Goal: Transaction & Acquisition: Purchase product/service

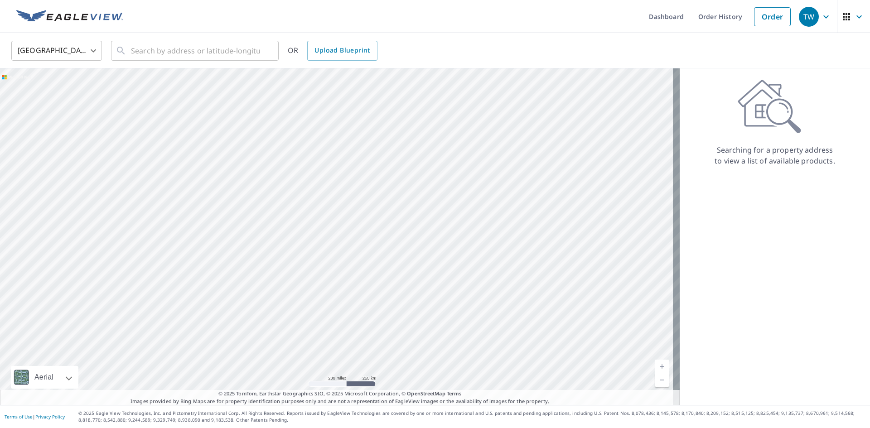
click at [804, 17] on div "TW" at bounding box center [809, 17] width 20 height 20
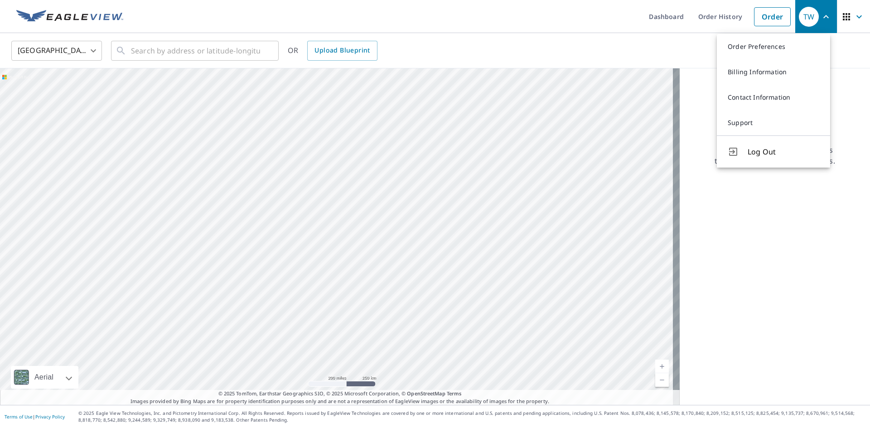
click at [845, 20] on span "button" at bounding box center [853, 17] width 25 height 22
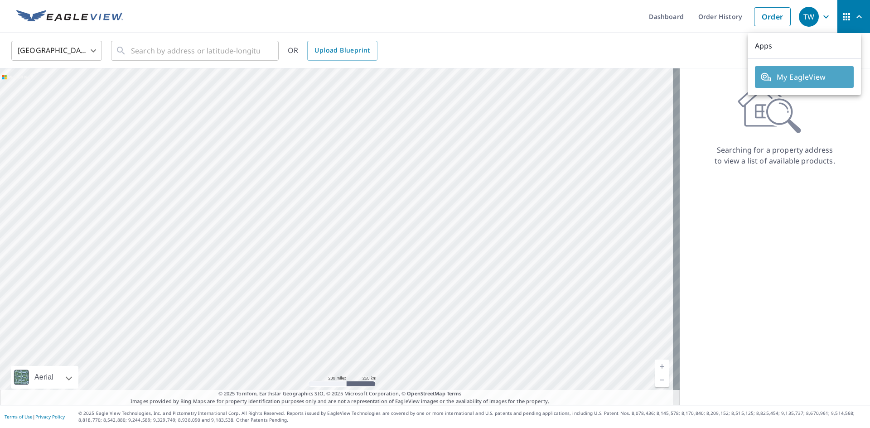
click at [807, 77] on span "My EagleView" at bounding box center [804, 77] width 88 height 11
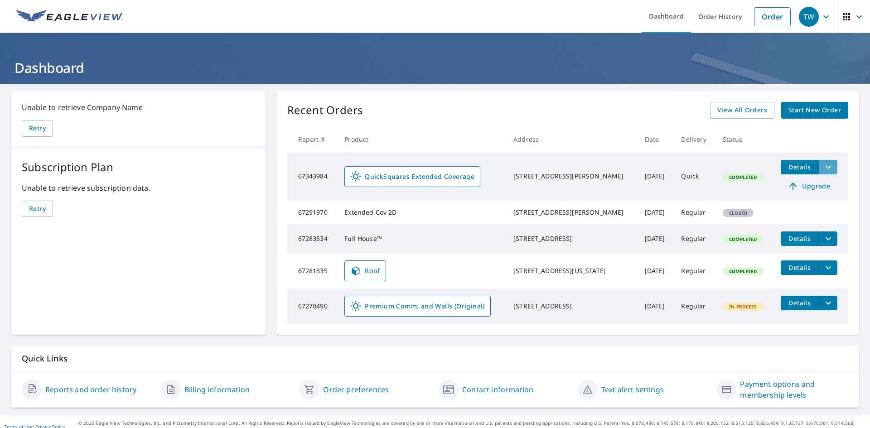
click at [825, 168] on icon "filesDropdownBtn-67343984" at bounding box center [828, 167] width 11 height 11
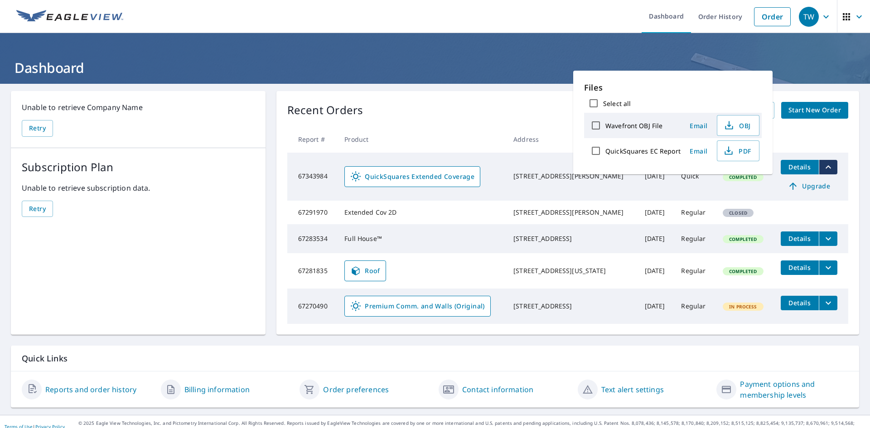
click at [646, 152] on label "QuickSquares EC Report" at bounding box center [642, 151] width 75 height 9
click at [605, 152] on input "QuickSquares EC Report" at bounding box center [595, 150] width 19 height 19
checkbox input "true"
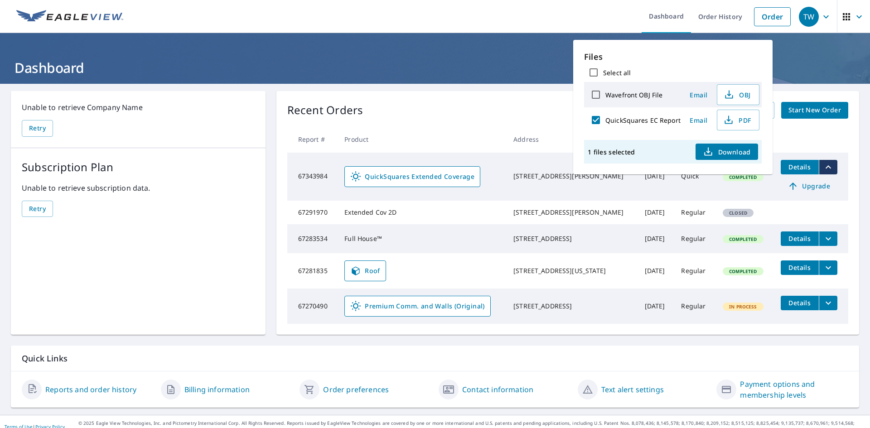
click at [798, 187] on span "Upgrade" at bounding box center [809, 186] width 46 height 11
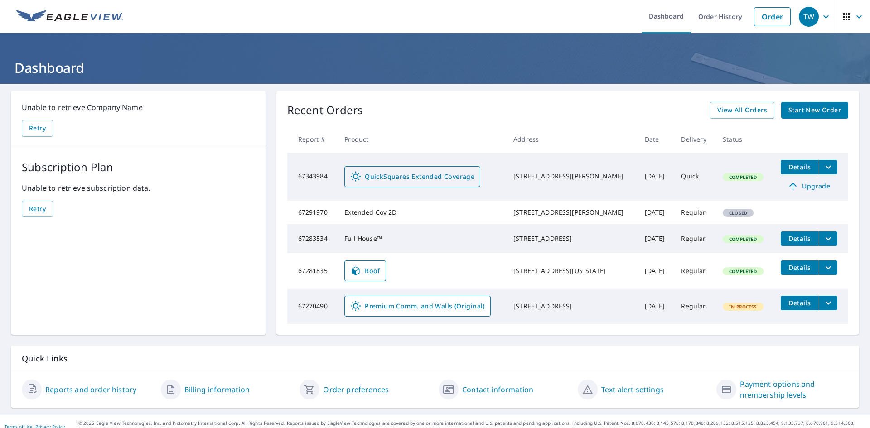
click at [434, 177] on span "QuickSquares Extended Coverage" at bounding box center [412, 176] width 124 height 11
click at [801, 169] on span "Details" at bounding box center [799, 167] width 27 height 9
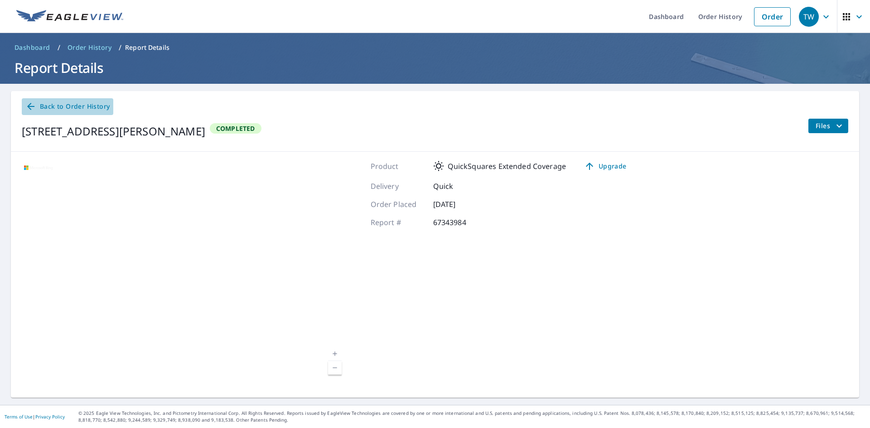
click at [56, 113] on link "Back to Order History" at bounding box center [68, 106] width 92 height 17
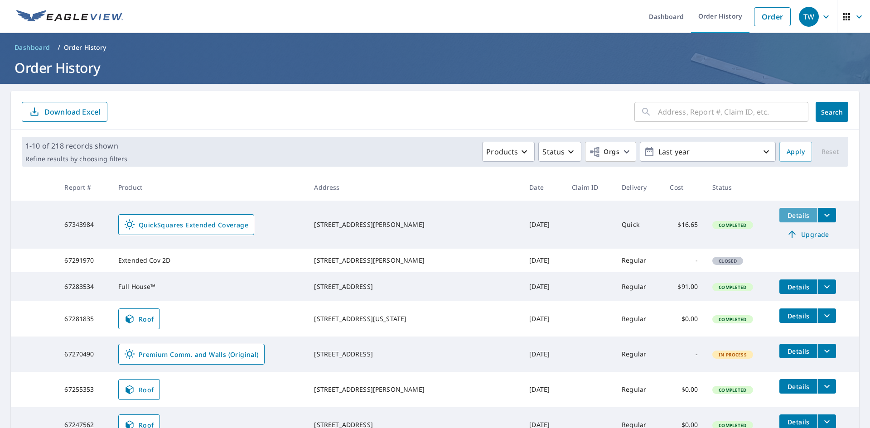
click at [785, 212] on span "Details" at bounding box center [798, 215] width 27 height 9
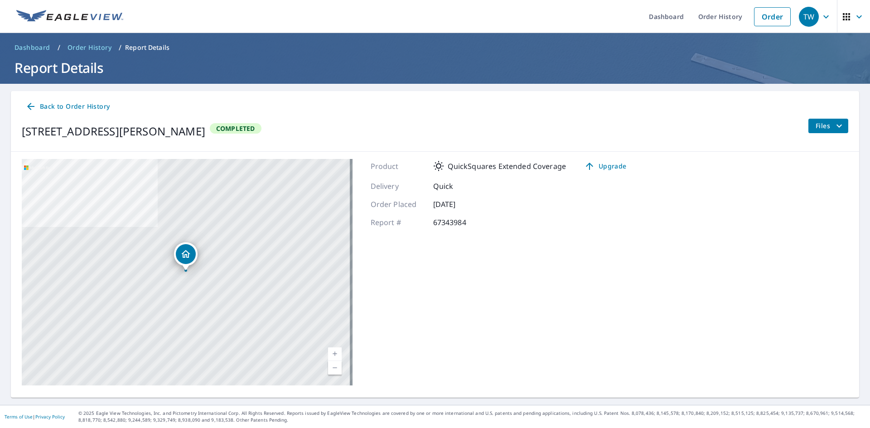
click at [825, 127] on span "Files" at bounding box center [829, 125] width 29 height 11
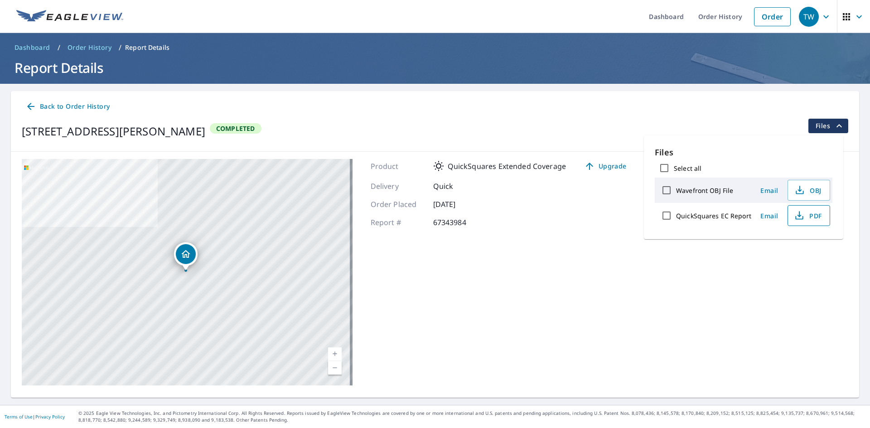
click at [815, 215] on span "PDF" at bounding box center [807, 215] width 29 height 11
click at [101, 110] on span "Back to Order History" at bounding box center [67, 106] width 84 height 11
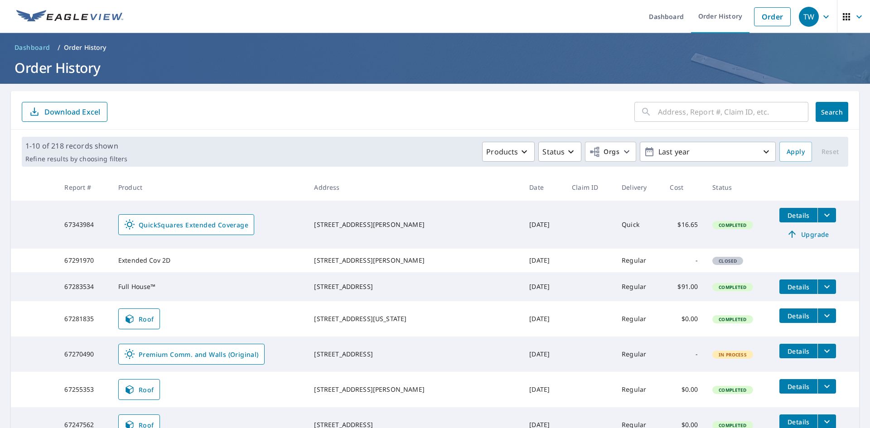
click at [800, 234] on span "Upgrade" at bounding box center [808, 234] width 46 height 11
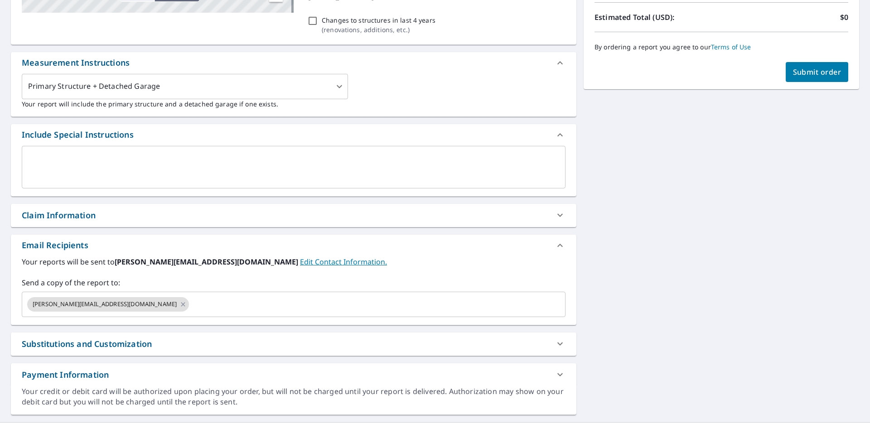
scroll to position [239, 0]
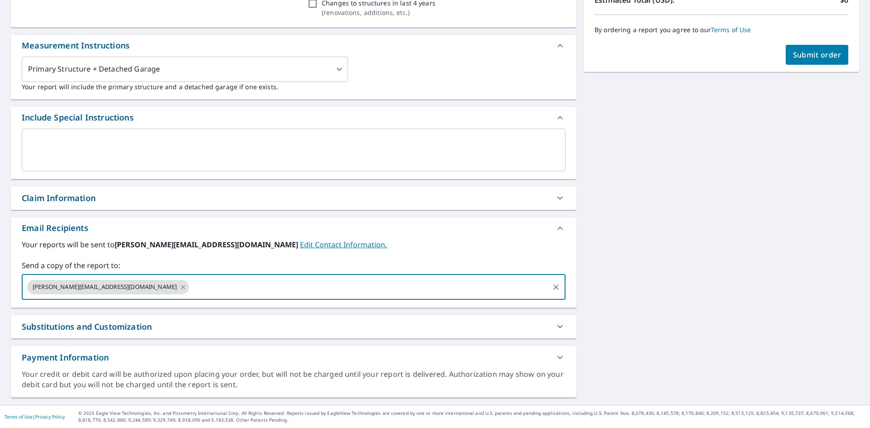
click at [190, 286] on input "text" at bounding box center [368, 287] width 357 height 17
type input "[PERSON_NAME][EMAIL_ADDRESS][DOMAIN_NAME]"
click at [179, 287] on icon at bounding box center [182, 287] width 7 height 10
checkbox input "true"
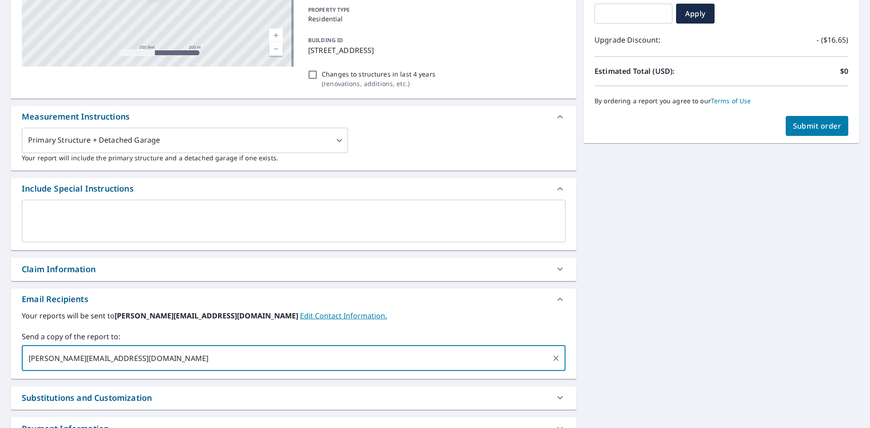
scroll to position [58, 0]
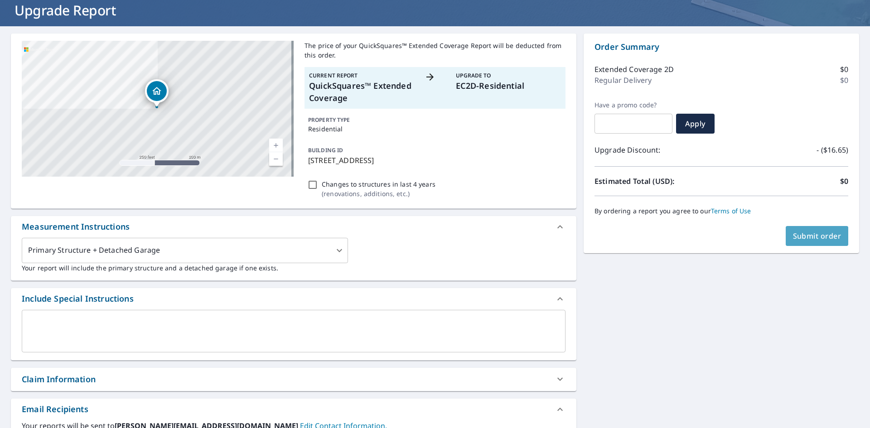
click at [791, 230] on button "Submit order" at bounding box center [816, 236] width 63 height 20
checkbox input "true"
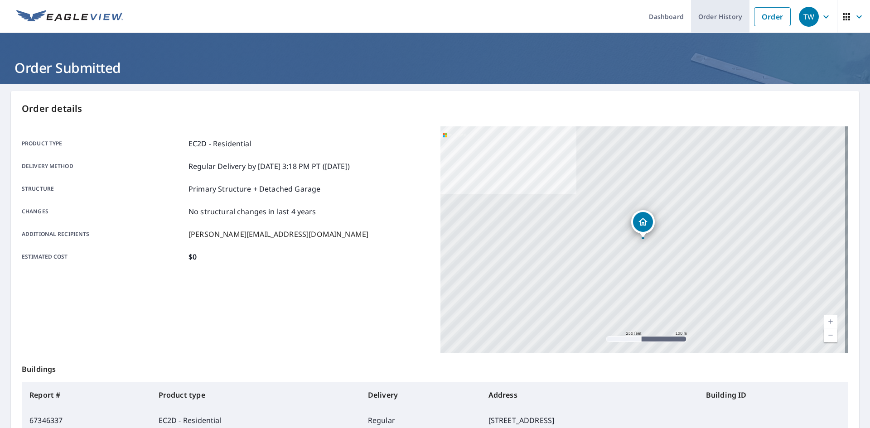
click at [704, 15] on link "Order History" at bounding box center [720, 16] width 58 height 33
